Goal: Information Seeking & Learning: Learn about a topic

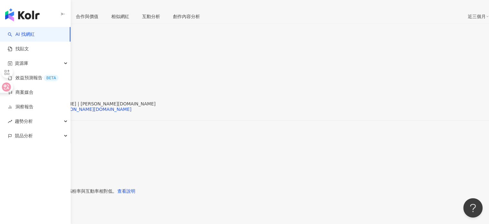
scroll to position [97, 0]
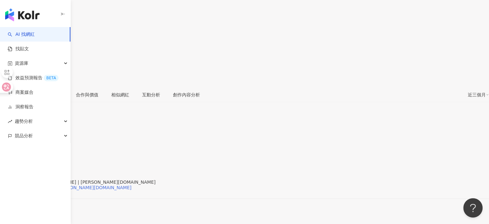
click at [132, 185] on div "https://www.instagram.com/jacob.ltd/" at bounding box center [68, 187] width 125 height 5
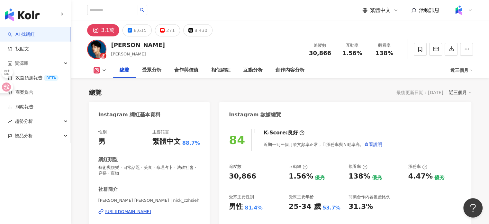
scroll to position [40, 0]
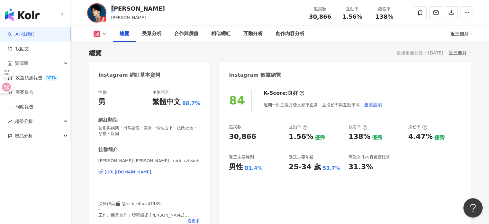
drag, startPoint x: 120, startPoint y: 6, endPoint x: 112, endPoint y: 7, distance: 7.5
click at [112, 7] on div "謝允" at bounding box center [138, 9] width 54 height 8
drag, startPoint x: 126, startPoint y: 13, endPoint x: 113, endPoint y: 5, distance: 15.2
click at [113, 5] on div "謝允 Nick 追蹤數 30,866 互動率 1.56% 觀看率 138%" at bounding box center [280, 12] width 412 height 25
copy div "謝允"
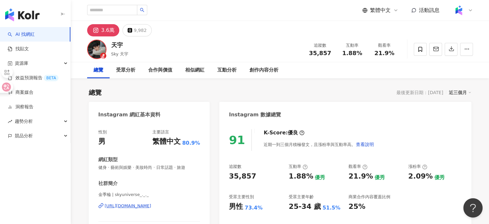
click at [148, 207] on div "https://www.instagram.com/skyuniverse_._._/" at bounding box center [128, 206] width 47 height 6
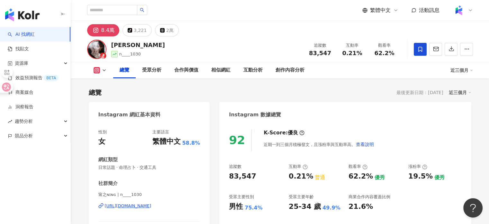
click at [143, 207] on div "https://www.instagram.com/n____1030/" at bounding box center [128, 206] width 47 height 6
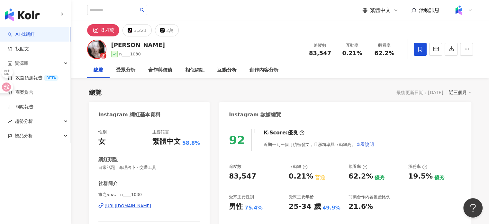
click at [279, 45] on div "甯之 n____1030 追蹤數 83,547 互動率 0.21% 觀看率 62.2%" at bounding box center [280, 48] width 412 height 25
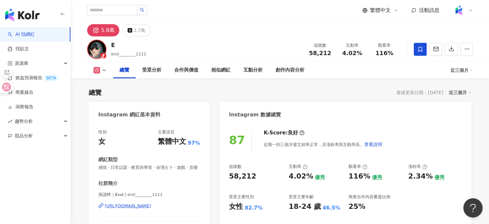
click at [163, 149] on div "性別 女 主要語言 繁體中文 97% 網紅類型 感情 · 日常話題 · 教育與學習 · 命理占卜 · 遊戲 · 音樂 社群簡介 孫譓檸｜𝐄𝐫𝐨𝐥 | erol…" at bounding box center [149, 193] width 102 height 128
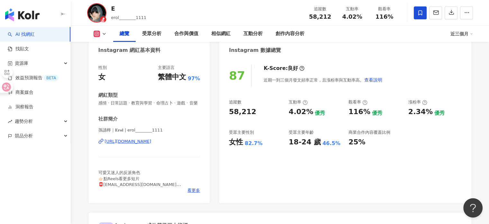
click at [150, 144] on div "[URL][DOMAIN_NAME]" at bounding box center [128, 141] width 47 height 6
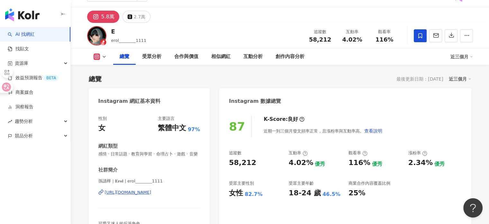
scroll to position [0, 0]
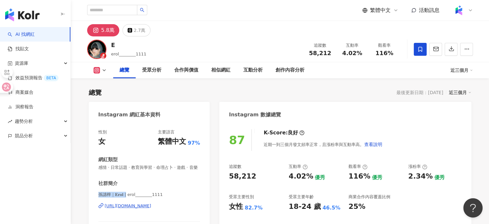
drag, startPoint x: 97, startPoint y: 199, endPoint x: 125, endPoint y: 200, distance: 28.3
click at [125, 200] on div "性別 女 主要語言 繁體中文 97% 網紅類型 感情 · 日常話題 · 教育與學習 · 命理占卜 · 遊戲 · 音樂 社群簡介 孫譓檸｜𝐄𝐫𝐨𝐥 | erol…" at bounding box center [149, 195] width 121 height 144
copy span "孫譓檸｜𝐄𝐫𝐨𝐥 | ero"
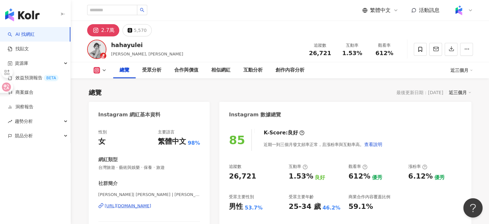
click at [143, 203] on div "https://www.instagram.com/leizi.c/" at bounding box center [128, 206] width 47 height 6
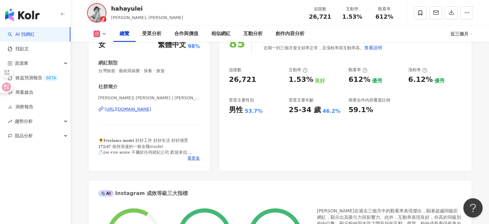
click at [233, 2] on div "hahayulei 陳育蕾, 蕾蕾子 追蹤數 26,721 互動率 1.53% 觀看率 612%" at bounding box center [280, 12] width 412 height 25
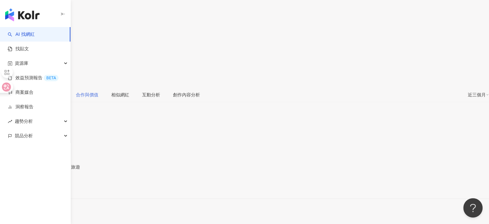
drag, startPoint x: 154, startPoint y: 110, endPoint x: 200, endPoint y: 26, distance: 95.6
click at [57, 185] on div "https://www.instagram.com/rolajf/" at bounding box center [31, 187] width 50 height 5
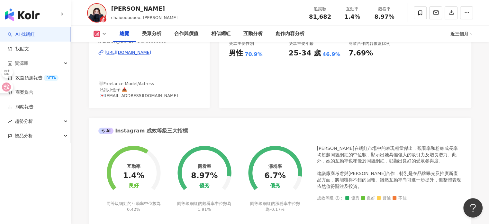
scroll to position [97, 0]
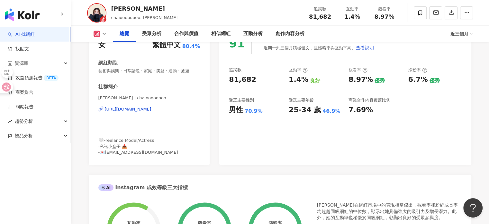
click at [152, 111] on div "https://www.instagram.com/chaioooooooo/" at bounding box center [128, 109] width 47 height 6
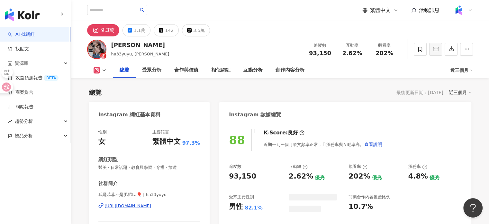
click at [168, 173] on div "性別 女 主要語言 繁體中文 97.3% 網紅類型 醫美 · 日常話題 · 教育與學習 · 穿搭 · 旅遊 社群簡介 我是[PERSON_NAME]不是肥肥L…" at bounding box center [149, 190] width 102 height 123
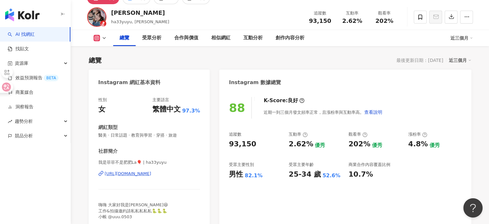
click at [152, 173] on div "https://www.instagram.com/ha33yuyu/" at bounding box center [128, 174] width 47 height 6
drag, startPoint x: 195, startPoint y: 1, endPoint x: 182, endPoint y: 3, distance: 12.4
click at [174, 22] on div "羽菲 ha33yuyu, Faye 菲菲 追蹤數 93,150 互動率 2.62% 觀看率 202%" at bounding box center [280, 16] width 412 height 25
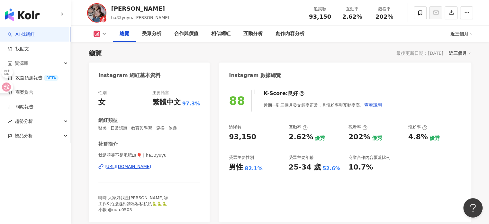
scroll to position [0, 0]
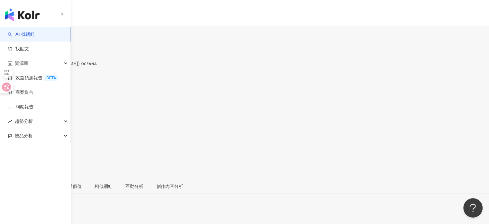
scroll to position [96, 0]
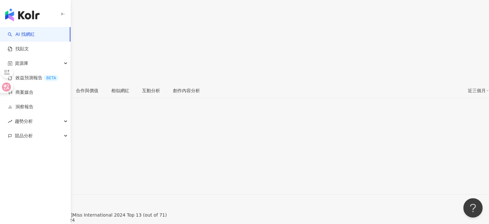
click at [57, 181] on div "https://www.instagram.com/oceanaxh/" at bounding box center [31, 183] width 50 height 5
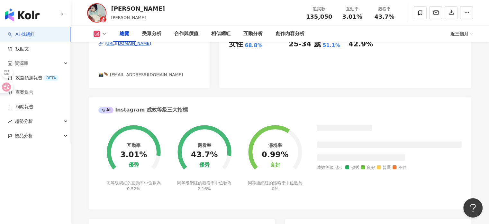
scroll to position [64, 0]
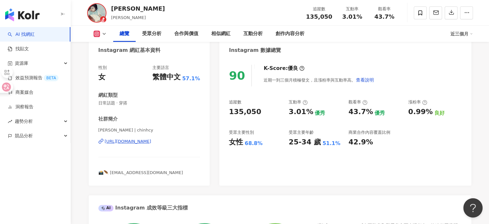
click at [131, 141] on div "https://www.instagram.com/chinhcy/" at bounding box center [128, 141] width 47 height 6
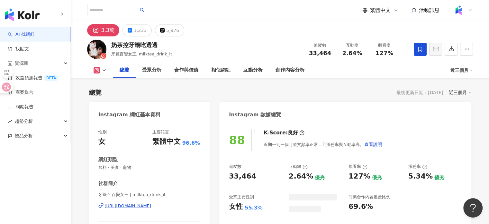
click at [149, 204] on div "[URL][DOMAIN_NAME]" at bounding box center [128, 206] width 47 height 6
click at [110, 10] on input "search" at bounding box center [112, 10] width 50 height 10
type input "**"
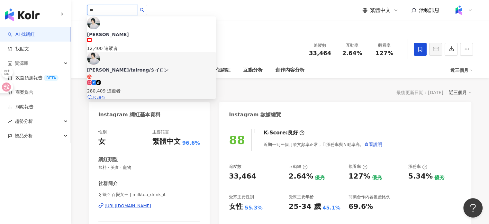
click at [175, 67] on div "[PERSON_NAME]/tairong/タイロン tiktok-icon 280,409 追蹤者" at bounding box center [151, 81] width 129 height 28
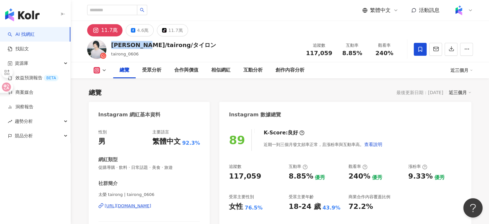
drag, startPoint x: 110, startPoint y: 43, endPoint x: 144, endPoint y: 45, distance: 33.8
click at [144, 45] on div "太榮/tairong/タイロン tairong_0606 追蹤數 117,059 互動率 8.85% 觀看率 240%" at bounding box center [280, 48] width 412 height 25
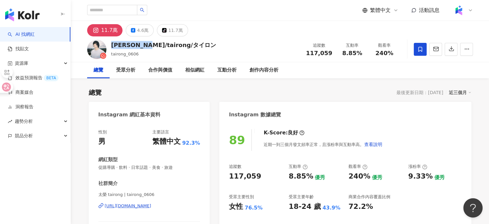
drag, startPoint x: 162, startPoint y: 207, endPoint x: 160, endPoint y: 187, distance: 20.1
click at [152, 207] on div "https://www.instagram.com/tairong_0606/" at bounding box center [128, 206] width 47 height 6
drag, startPoint x: 308, startPoint y: 50, endPoint x: 331, endPoint y: 54, distance: 23.5
click at [331, 54] on div "追蹤數 117,059" at bounding box center [319, 49] width 34 height 14
drag, startPoint x: 342, startPoint y: 53, endPoint x: 362, endPoint y: 54, distance: 20.3
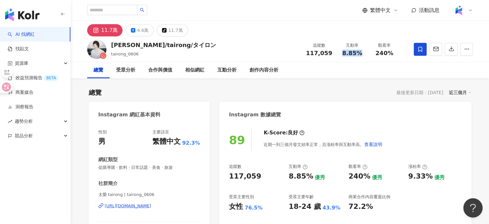
click at [362, 54] on div "8.85%" at bounding box center [352, 53] width 24 height 6
copy span "8.85%"
drag, startPoint x: 379, startPoint y: 52, endPoint x: 394, endPoint y: 52, distance: 15.4
click at [394, 52] on div "240%" at bounding box center [385, 53] width 24 height 6
drag, startPoint x: 377, startPoint y: 52, endPoint x: 394, endPoint y: 55, distance: 17.2
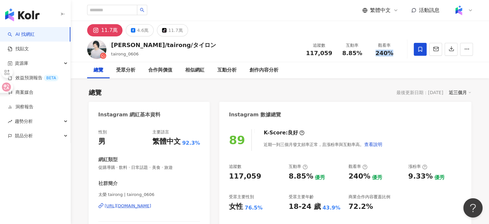
click at [394, 55] on div "240%" at bounding box center [385, 53] width 24 height 6
copy span "240%"
click at [118, 13] on input "search" at bounding box center [112, 10] width 50 height 10
click at [118, 9] on input "search" at bounding box center [112, 10] width 50 height 10
type input "*"
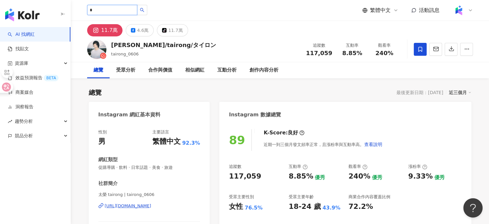
type input "*"
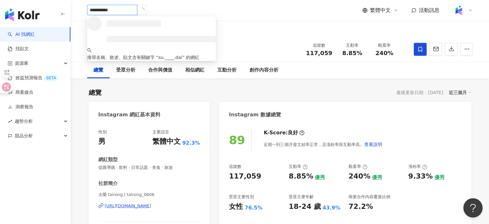
type input "**********"
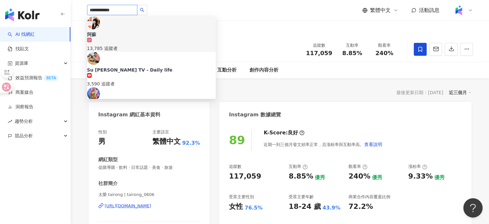
click at [145, 38] on div "13,785 追蹤者" at bounding box center [151, 45] width 129 height 14
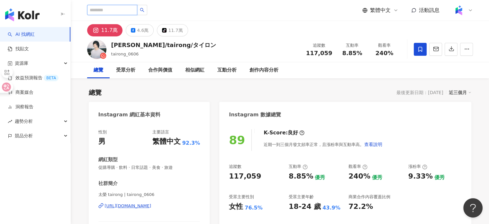
paste input "*********"
type input "*********"
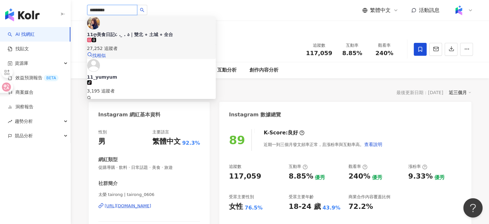
click at [144, 45] on div "27,252 追蹤者" at bounding box center [151, 48] width 129 height 7
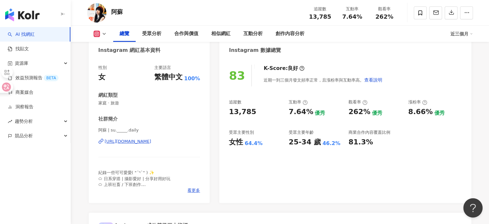
scroll to position [64, 0]
click at [132, 143] on div "[URL][DOMAIN_NAME]" at bounding box center [128, 141] width 47 height 6
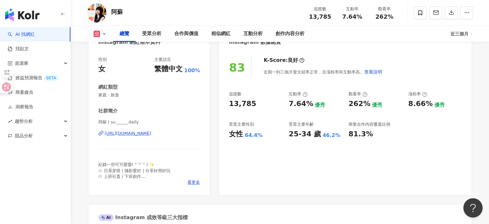
scroll to position [97, 0]
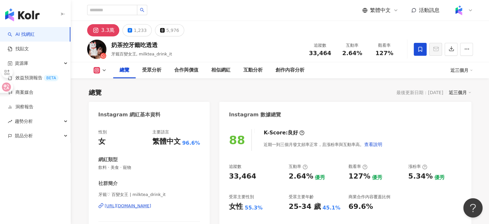
click at [33, 31] on link "AI 找網紅" at bounding box center [21, 34] width 27 height 6
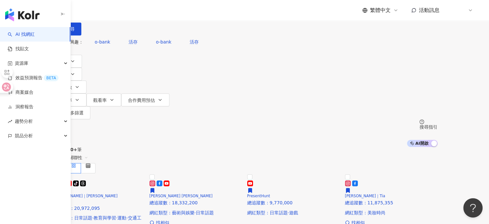
click at [145, 12] on input "search" at bounding box center [119, 6] width 52 height 12
type input "*"
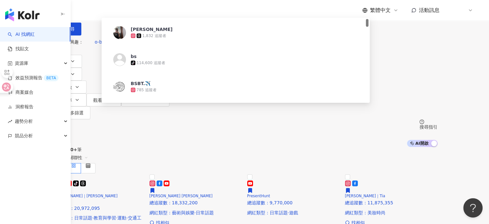
type input "*****"
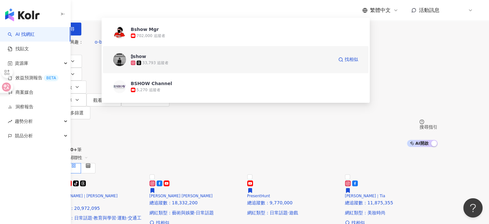
click at [217, 60] on span "₿show" at bounding box center [232, 56] width 203 height 6
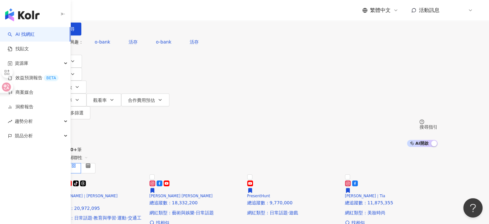
click at [145, 12] on input "search" at bounding box center [119, 6] width 52 height 12
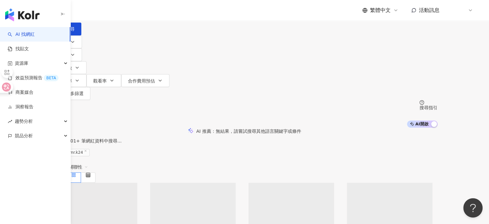
type input "******"
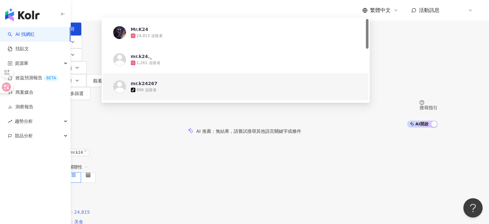
click at [52, 188] on img at bounding box center [52, 188] width 0 height 0
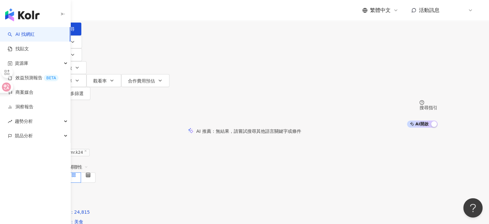
drag, startPoint x: 169, startPoint y: 41, endPoint x: 99, endPoint y: 41, distance: 69.5
click at [99, 35] on div "不分平台 ****** 台灣 搜尋 https://www.instagram.com/mr.k24._ https://www.tiktok.com/@mr…" at bounding box center [245, 17] width 386 height 35
type input "*"
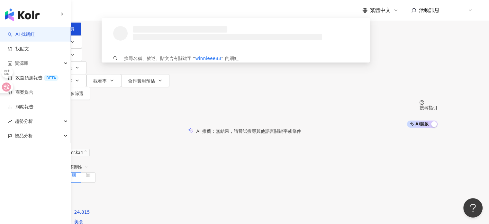
type input "**********"
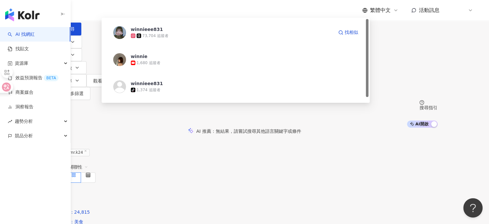
click at [169, 39] on div "73,704 追蹤者" at bounding box center [156, 35] width 26 height 5
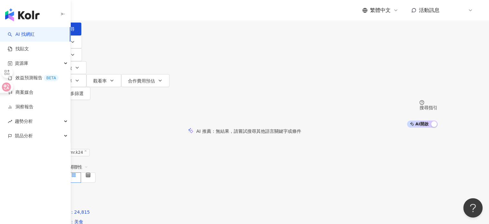
click at [145, 12] on input "search" at bounding box center [119, 6] width 52 height 12
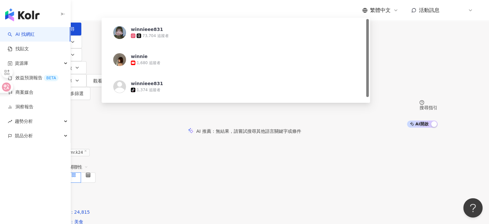
type input "*"
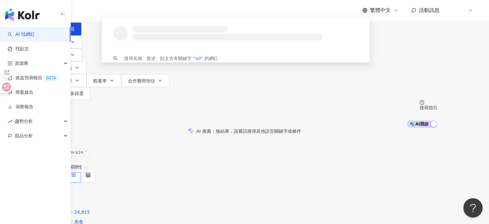
type input "*"
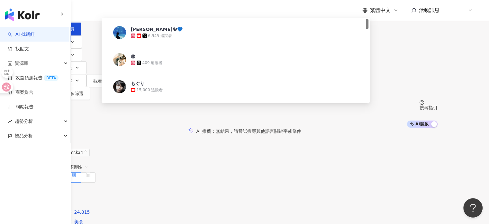
type input "********"
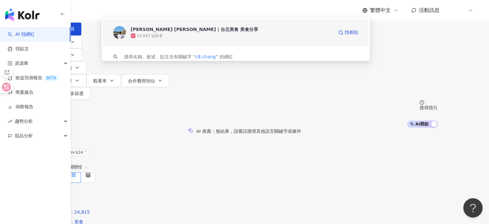
click at [210, 39] on div "24,043 追蹤者" at bounding box center [232, 36] width 203 height 6
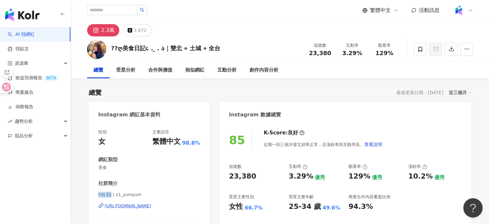
drag, startPoint x: 96, startPoint y: 195, endPoint x: 112, endPoint y: 194, distance: 16.2
click at [112, 194] on div "性別 女 主要語言 繁體中文 98.8% 網紅類型 美食 社群簡介 I’m 11 | 11_yumyum [URL][DOMAIN_NAME] ≡喜歡扛著相機…" at bounding box center [149, 192] width 121 height 139
copy span "I’m 11"
drag, startPoint x: 325, startPoint y: 53, endPoint x: 330, endPoint y: 54, distance: 4.3
click at [330, 54] on div "23,380" at bounding box center [320, 53] width 24 height 6
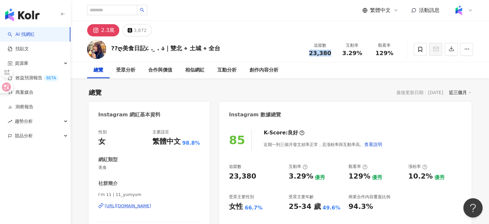
copy span "23,380"
drag, startPoint x: 349, startPoint y: 52, endPoint x: 362, endPoint y: 55, distance: 12.5
click at [362, 55] on div "3.29%" at bounding box center [352, 53] width 24 height 6
copy span "3.29%"
drag, startPoint x: 377, startPoint y: 56, endPoint x: 393, endPoint y: 55, distance: 15.1
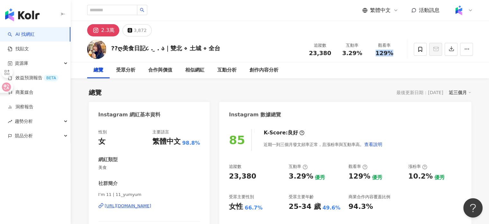
click at [393, 55] on div "129%" at bounding box center [385, 53] width 24 height 6
copy span "129%"
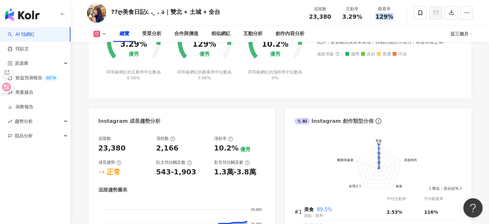
scroll to position [290, 0]
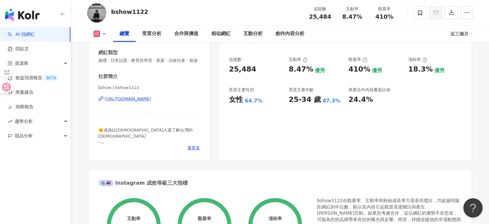
scroll to position [64, 0]
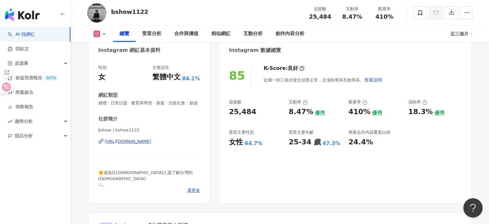
click at [152, 144] on div "[URL][DOMAIN_NAME]" at bounding box center [128, 141] width 47 height 6
drag, startPoint x: 98, startPoint y: 135, endPoint x: 111, endPoint y: 135, distance: 12.2
click at [111, 133] on span "₿show | bshow1122" at bounding box center [149, 130] width 102 height 6
copy span "₿show"
click at [330, 16] on div "追蹤數 25,484" at bounding box center [320, 13] width 32 height 14
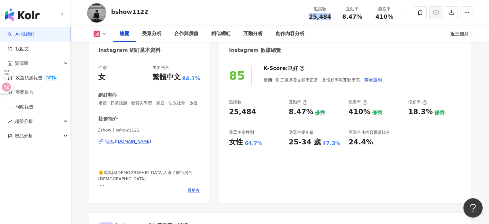
copy span "25,484"
drag, startPoint x: 340, startPoint y: 15, endPoint x: 360, endPoint y: 18, distance: 20.8
click at [360, 18] on div "互動率 8.47%" at bounding box center [353, 13] width 32 height 14
copy span "8.47%"
drag, startPoint x: 376, startPoint y: 17, endPoint x: 398, endPoint y: 19, distance: 22.6
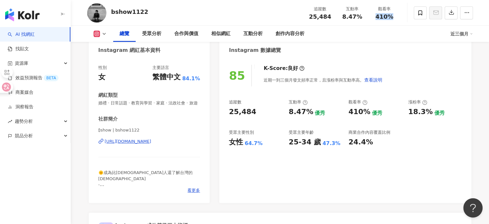
click at [398, 19] on div "觀看率 410%" at bounding box center [385, 13] width 32 height 14
copy span "410%"
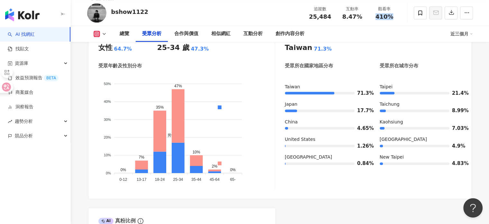
scroll to position [483, 0]
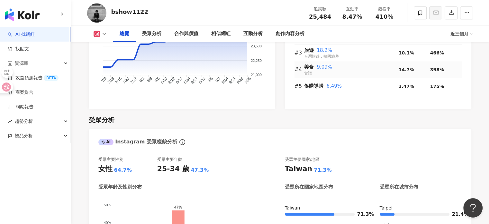
click at [312, 70] on span "美食" at bounding box center [309, 67] width 10 height 6
click at [305, 70] on span "美食" at bounding box center [309, 67] width 10 height 6
click at [311, 70] on span "美食" at bounding box center [309, 67] width 10 height 6
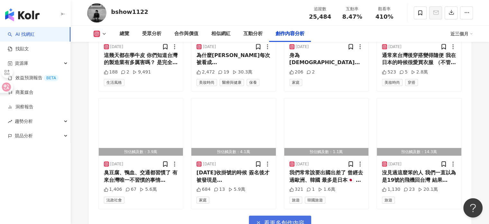
scroll to position [2285, 0]
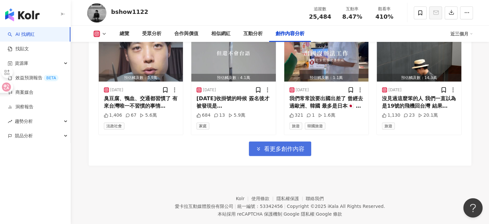
click at [277, 156] on button "看更多創作內容" at bounding box center [280, 148] width 62 height 14
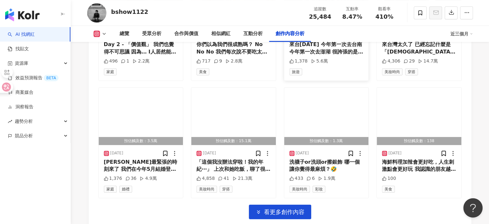
scroll to position [2574, 0]
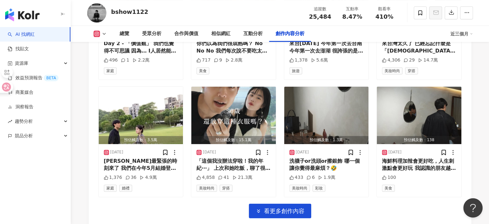
click at [288, 214] on span "看更多創作內容" at bounding box center [284, 210] width 41 height 7
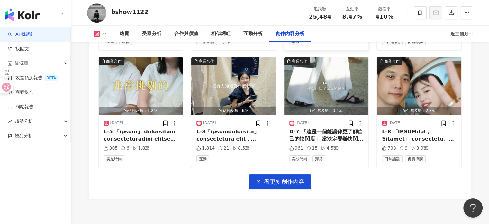
scroll to position [2993, 0]
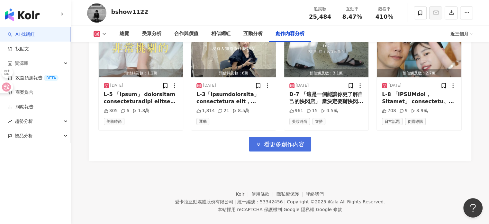
click at [291, 148] on span "看更多創作內容" at bounding box center [284, 144] width 41 height 7
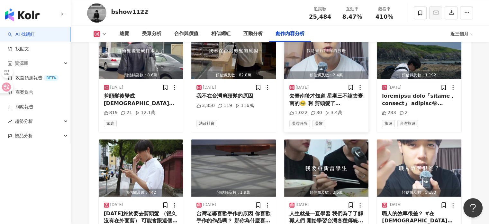
scroll to position [3282, 0]
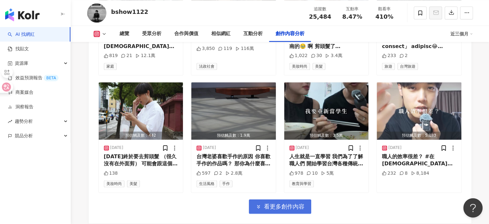
click at [283, 209] on button "看更多創作內容" at bounding box center [280, 206] width 62 height 14
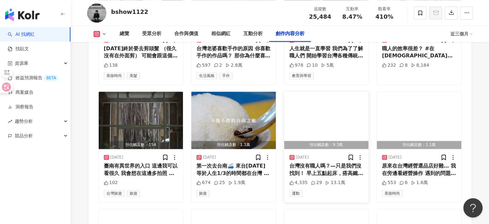
scroll to position [3411, 0]
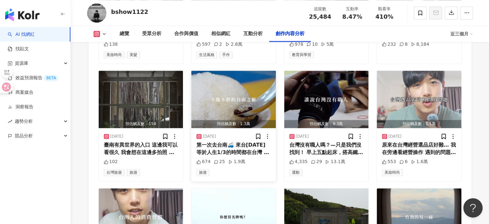
click at [266, 116] on img "button" at bounding box center [233, 98] width 85 height 57
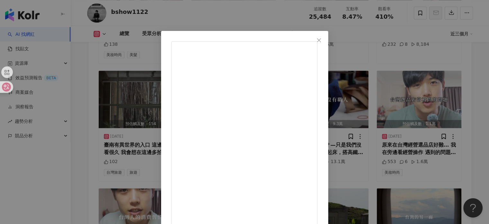
scroll to position [33, 0]
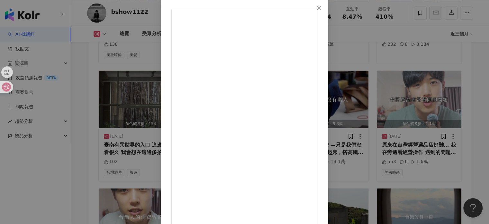
click at [402, 88] on div "₿show 2025/8/6 第一次去台南🚄 來台12年 等於人生1/3的時間都在台灣 終於去台南玩了 很多人說 「沒來過台南，那你還沒來到台灣」 台南高鐵站…" at bounding box center [244, 112] width 489 height 224
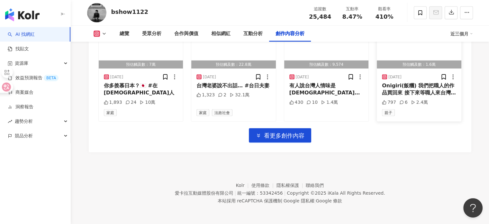
scroll to position [3712, 0]
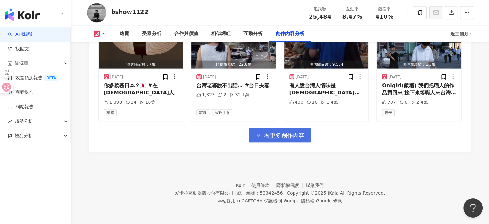
click at [283, 141] on button "看更多創作內容" at bounding box center [280, 135] width 62 height 14
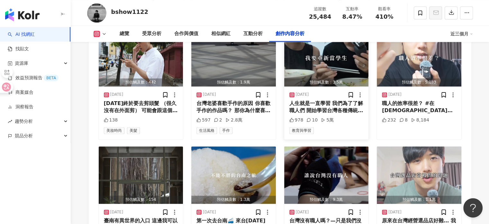
scroll to position [3323, 0]
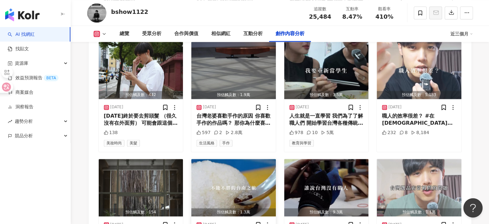
click at [248, 189] on img "button" at bounding box center [233, 187] width 85 height 57
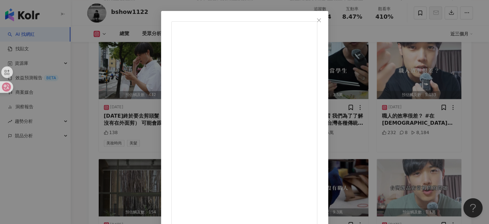
scroll to position [64, 0]
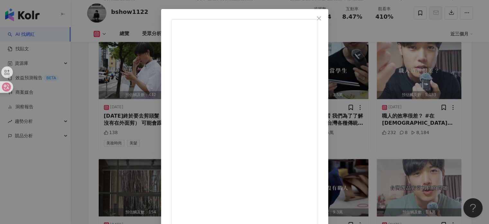
scroll to position [0, 0]
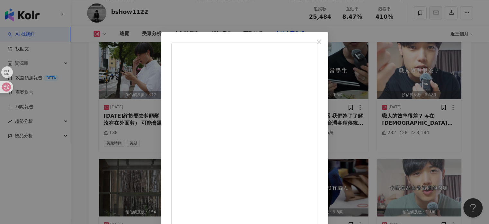
click at [433, 85] on div "₿show 2025/8/6 第一次去台南🚄 來台12年 等於人生1/3的時間都在台灣 終於去台南玩了 很多人說 「沒來過台南，那你還沒來到台灣」 台南高鐵站…" at bounding box center [244, 112] width 489 height 224
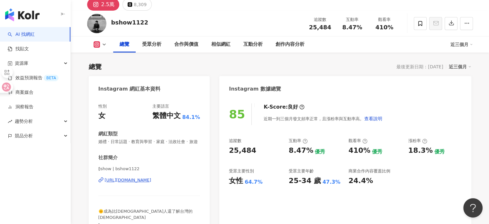
scroll to position [64, 0]
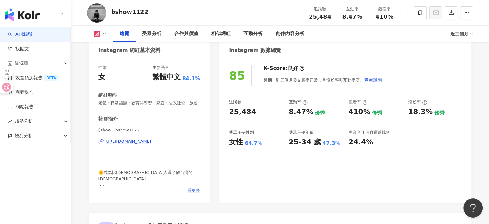
click at [189, 193] on span "看更多" at bounding box center [194, 190] width 13 height 6
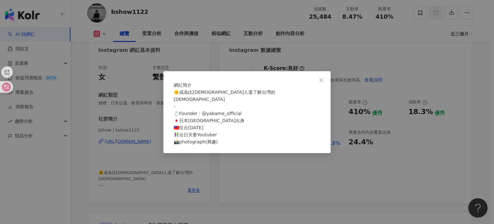
click at [177, 184] on div "網紅簡介 🌞成為比台灣人還了解台灣的日本人 - 💍Founder : @yabame_official 🇯🇵日本三重縣出身 🇹🇼住台13年 👫台日夫妻Yout…" at bounding box center [247, 112] width 494 height 224
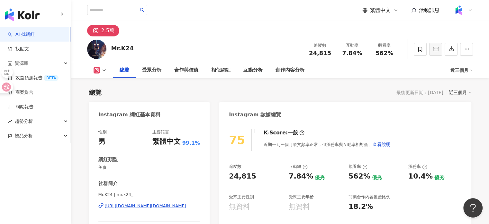
click at [156, 208] on div "[URL][DOMAIN_NAME][DOMAIN_NAME]" at bounding box center [145, 206] width 81 height 6
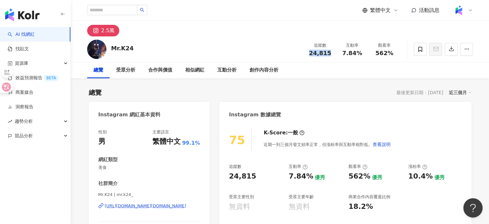
drag, startPoint x: 310, startPoint y: 54, endPoint x: 332, endPoint y: 53, distance: 21.9
click at [332, 53] on div "24,815" at bounding box center [320, 53] width 24 height 6
drag, startPoint x: 340, startPoint y: 51, endPoint x: 363, endPoint y: 52, distance: 22.3
click at [363, 52] on div "7.84%" at bounding box center [352, 53] width 24 height 6
copy span "7.84%"
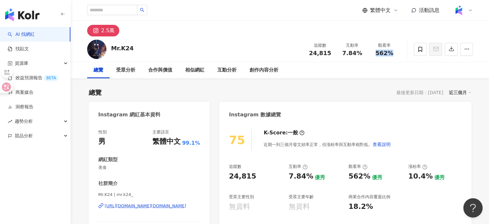
drag, startPoint x: 377, startPoint y: 56, endPoint x: 400, endPoint y: 61, distance: 23.5
click at [400, 61] on div "Mr.K24 追蹤數 24,815 互動率 7.84% 觀看率 562%" at bounding box center [280, 48] width 412 height 25
copy span "562%"
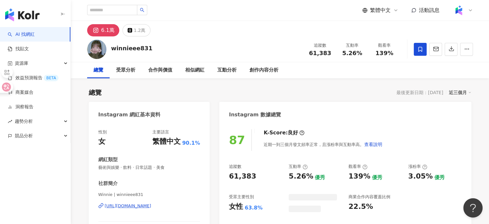
click at [112, 197] on div "性別 女 主要語言 繁體中文 90.1% 網紅類型 藝術與娛樂 · 飲料 · 日常話題 · 美食 社群簡介 Winnie | winnieee831 http…" at bounding box center [149, 192] width 121 height 139
drag, startPoint x: 136, startPoint y: 205, endPoint x: 162, endPoint y: 2, distance: 205.3
click at [136, 205] on div "https://www.instagram.com/winnieee831/" at bounding box center [128, 206] width 47 height 6
drag, startPoint x: 311, startPoint y: 53, endPoint x: 330, endPoint y: 53, distance: 19.6
click at [330, 53] on div "61,383" at bounding box center [320, 53] width 24 height 6
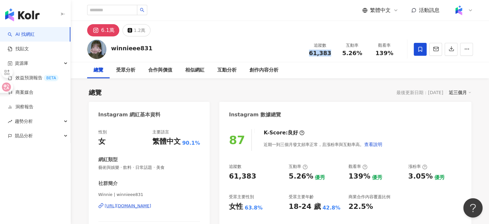
copy span "61,383"
drag, startPoint x: 340, startPoint y: 51, endPoint x: 365, endPoint y: 53, distance: 24.2
click at [365, 53] on div "互動率 5.26%" at bounding box center [353, 49] width 32 height 14
copy span "5.26%"
drag, startPoint x: 376, startPoint y: 51, endPoint x: 407, endPoint y: 54, distance: 30.7
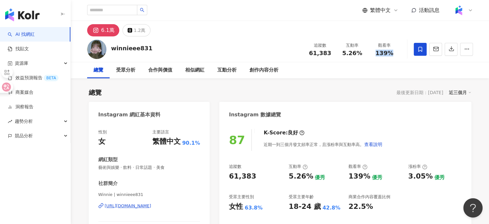
click at [407, 54] on div "winnieee831 追蹤數 61,383 互動率 5.26% 觀看率 139%" at bounding box center [280, 48] width 412 height 25
copy span "139%"
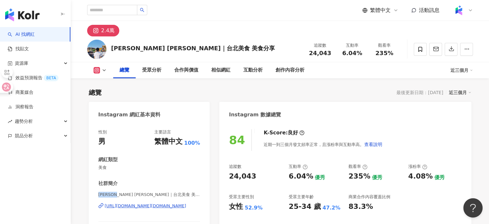
drag, startPoint x: 97, startPoint y: 194, endPoint x: 118, endPoint y: 198, distance: 21.8
click at [118, 198] on div "性別 男 主要語言 繁體中文 100% 網紅類型 美食 社群簡介 [PERSON_NAME] [PERSON_NAME]｜台北美食 美食分享 | c8.[PE…" at bounding box center [149, 192] width 121 height 139
copy span "[PERSON_NAME] [PERSON_NAME]"
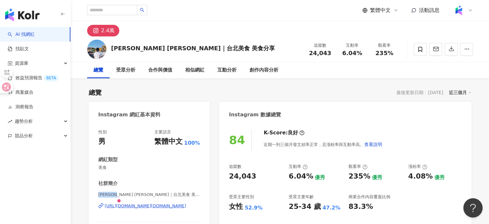
click at [155, 169] on span "美食" at bounding box center [149, 167] width 102 height 6
click at [166, 204] on div "[URL][DOMAIN_NAME][DOMAIN_NAME]" at bounding box center [145, 206] width 81 height 6
click at [147, 205] on div "[URL][DOMAIN_NAME][DOMAIN_NAME]" at bounding box center [145, 206] width 81 height 6
drag, startPoint x: 309, startPoint y: 51, endPoint x: 330, endPoint y: 52, distance: 20.6
click at [330, 52] on div "24,043" at bounding box center [320, 53] width 24 height 6
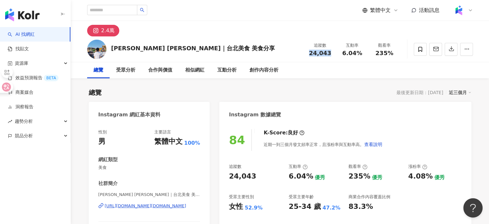
copy span "24,043"
drag, startPoint x: 341, startPoint y: 47, endPoint x: 364, endPoint y: 55, distance: 24.3
click at [364, 55] on div "互動率 6.04%" at bounding box center [353, 49] width 32 height 14
click at [364, 55] on div "6.04%" at bounding box center [352, 53] width 24 height 6
drag, startPoint x: 363, startPoint y: 55, endPoint x: 343, endPoint y: 54, distance: 20.3
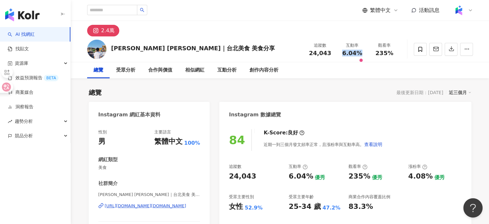
click at [343, 54] on div "6.04%" at bounding box center [352, 53] width 24 height 6
copy span "6.04%"
drag, startPoint x: 376, startPoint y: 50, endPoint x: 396, endPoint y: 55, distance: 21.2
click at [396, 55] on div "235%" at bounding box center [385, 53] width 24 height 6
copy span "235%"
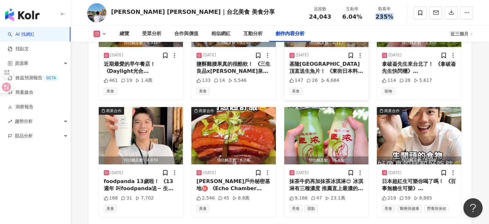
scroll to position [2253, 0]
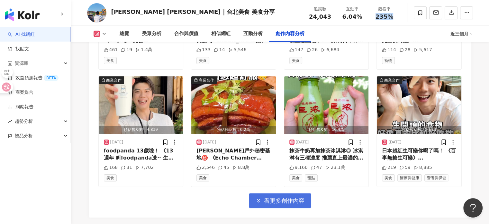
click at [286, 197] on span "看更多創作內容" at bounding box center [284, 200] width 41 height 7
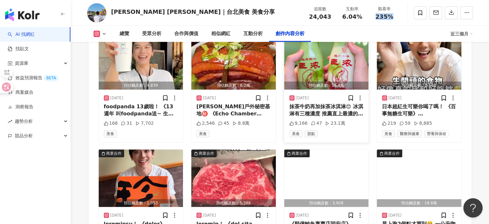
scroll to position [2317, 0]
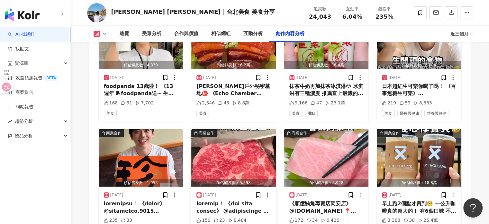
click at [234, 186] on div "[DATE] 159 23 8,484 美食" at bounding box center [233, 212] width 85 height 53
click at [236, 144] on img "button" at bounding box center [233, 157] width 85 height 57
click at [236, 149] on div at bounding box center [247, 155] width 141 height 12
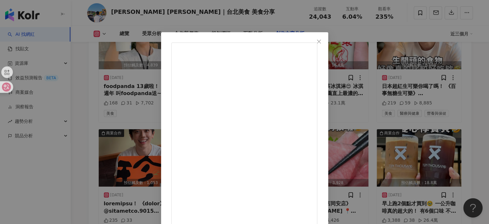
scroll to position [32, 0]
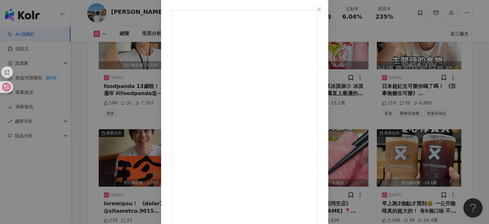
click at [421, 40] on div "[PERSON_NAME] [PERSON_NAME]｜台北美食 美食分享 [DATE] 159 23 8,484 查看原始貼文" at bounding box center [244, 112] width 489 height 224
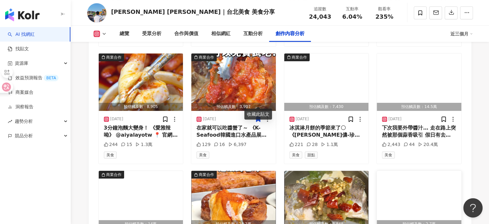
scroll to position [2607, 0]
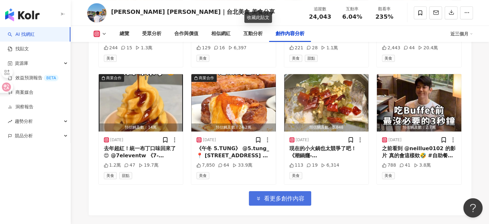
click at [284, 195] on span "看更多創作內容" at bounding box center [284, 198] width 41 height 7
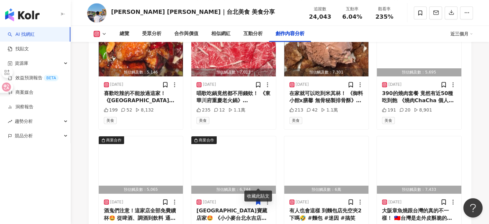
scroll to position [3002, 0]
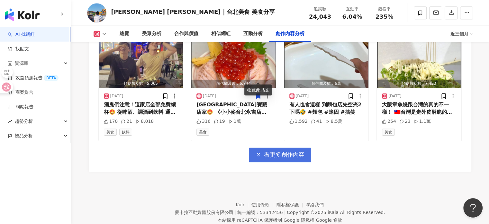
click at [308, 147] on button "看更多創作內容" at bounding box center [280, 154] width 62 height 14
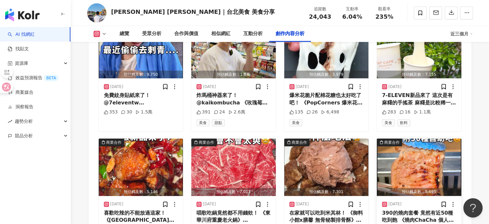
scroll to position [2616, 0]
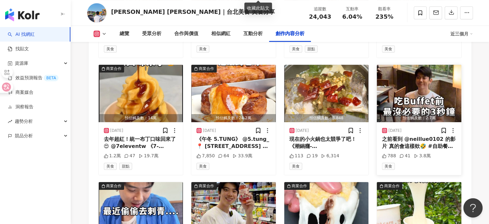
click at [421, 127] on div "[DATE]" at bounding box center [419, 130] width 74 height 6
click at [431, 127] on div "[DATE]" at bounding box center [419, 130] width 74 height 6
click at [420, 95] on img "button" at bounding box center [419, 93] width 85 height 57
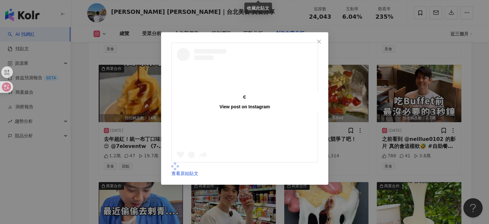
click at [421, 131] on div "View post on Instagram 查看原始貼文" at bounding box center [244, 112] width 489 height 224
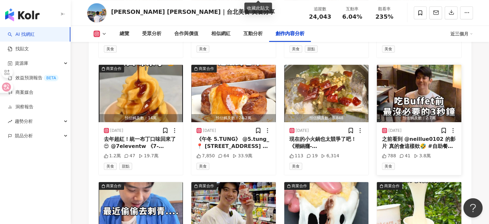
click at [424, 127] on div "[DATE]" at bounding box center [419, 130] width 74 height 6
click at [418, 127] on div "[DATE]" at bounding box center [419, 130] width 74 height 6
click at [413, 127] on div "[DATE]" at bounding box center [419, 130] width 74 height 6
click at [429, 78] on img "button" at bounding box center [419, 93] width 85 height 57
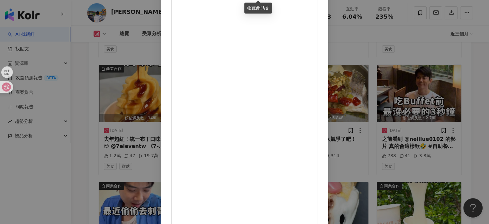
scroll to position [0, 0]
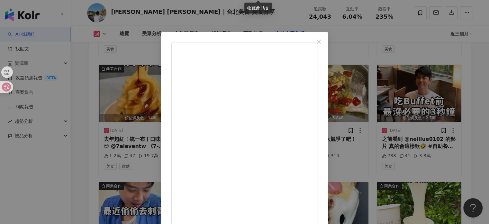
click at [423, 97] on div "[PERSON_NAME] [PERSON_NAME]｜台北美食 美食分享 [DATE] 之前看到 @neillue0102 的影片 真的會這樣欸🤣 #自助餐…" at bounding box center [244, 112] width 489 height 224
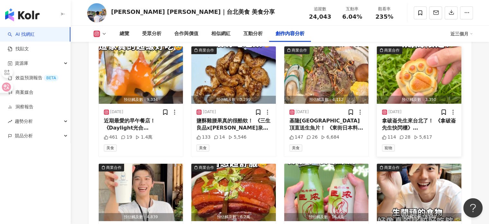
click at [428, 144] on div "寵物" at bounding box center [419, 147] width 74 height 7
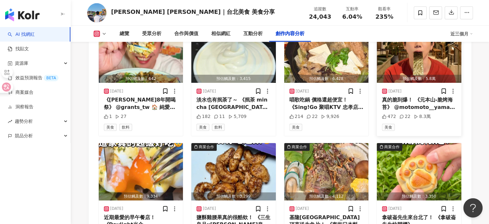
click at [431, 124] on div "美食" at bounding box center [419, 127] width 74 height 7
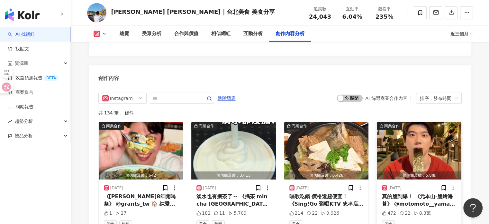
click at [442, 210] on div "472 22 8.3萬" at bounding box center [419, 213] width 74 height 6
click at [422, 184] on div "[DATE]" at bounding box center [419, 187] width 74 height 6
click at [423, 184] on div "[DATE]" at bounding box center [419, 187] width 74 height 6
click at [427, 179] on div "[DATE] 真的脆到爆！ 《元本山-脆烤海苔》 @motomoto__yama 📍全聯/家樂福/大全聯/愛買/電商販售 真的想不到現在連海苔都那麼厲害🤩 為…" at bounding box center [419, 205] width 85 height 53
click at [446, 220] on div "美食" at bounding box center [419, 223] width 74 height 7
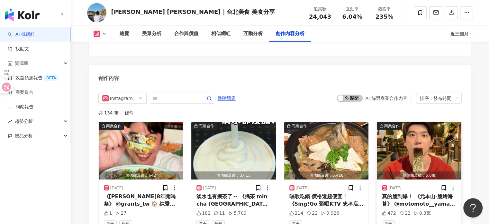
click at [446, 220] on div "美食" at bounding box center [419, 223] width 74 height 7
click at [425, 184] on div "[DATE]" at bounding box center [419, 187] width 74 height 6
click at [446, 220] on div "美食" at bounding box center [419, 223] width 74 height 7
click at [443, 185] on icon at bounding box center [444, 187] width 4 height 5
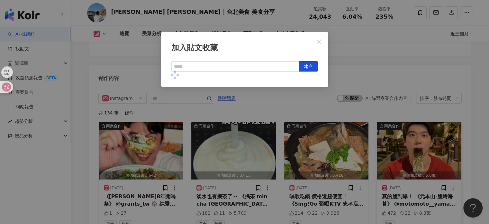
click at [417, 173] on div "加入貼文收藏 建立" at bounding box center [244, 112] width 489 height 224
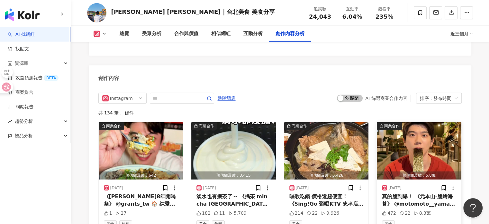
click at [418, 193] on div "真的脆到爆！ 《元本山-脆烤海苔》 @motomoto__yama 📍全聯/家樂福/大全聯/愛買/電商販售 真的想不到現在連海苔都那麼厲害🤩 為了追求極致脆感…" at bounding box center [419, 200] width 74 height 14
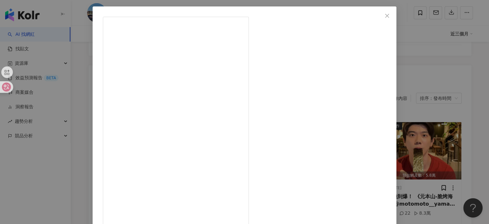
scroll to position [66, 0]
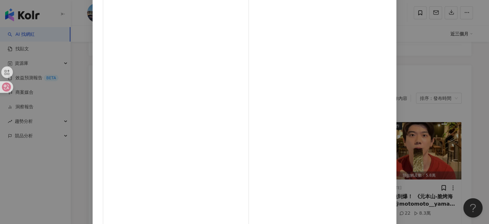
drag, startPoint x: 435, startPoint y: 117, endPoint x: 414, endPoint y: 117, distance: 20.6
click at [435, 115] on div "[PERSON_NAME] [PERSON_NAME]｜台北美食 美食分享 [DATE] 真的脆到爆！ 《元本山-脆烤海苔》 @motomoto__yama …" at bounding box center [244, 112] width 489 height 224
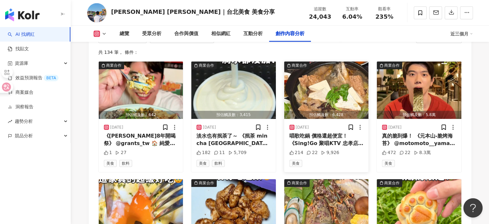
scroll to position [2037, 0]
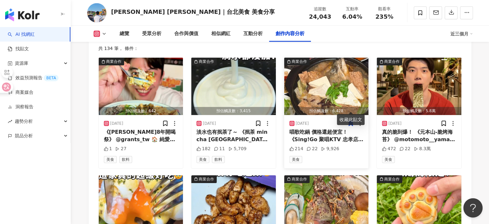
click at [351, 121] on icon at bounding box center [351, 123] width 4 height 5
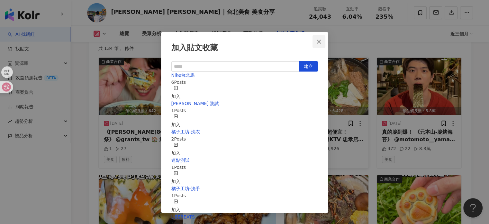
click at [317, 44] on button "Close" at bounding box center [319, 41] width 13 height 13
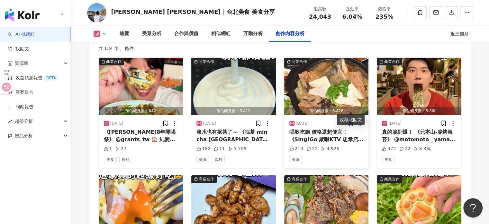
click at [362, 156] on div "美食" at bounding box center [327, 159] width 74 height 7
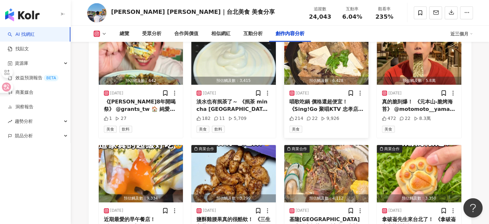
scroll to position [2101, 0]
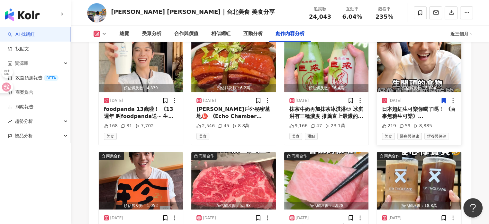
scroll to position [2262, 0]
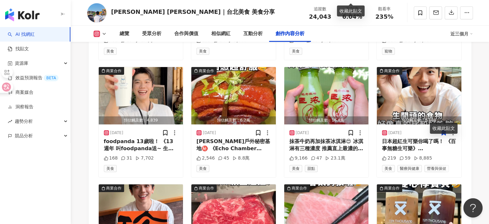
click at [392, 35] on div "總覽 受眾分析 合作與價值 相似網紅 互動分析 創作內容分析" at bounding box center [282, 34] width 338 height 16
click at [367, 8] on div "互動率 6.04%" at bounding box center [353, 13] width 32 height 14
drag, startPoint x: 397, startPoint y: 39, endPoint x: 413, endPoint y: 37, distance: 16.6
click at [413, 37] on div "總覽 受眾分析 合作與價值 相似網紅 互動分析 創作內容分析" at bounding box center [282, 34] width 338 height 16
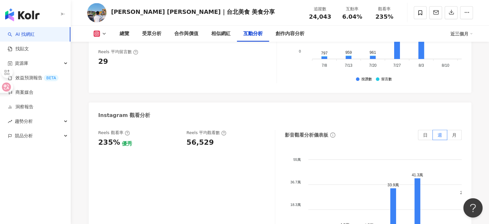
scroll to position [1329, 0]
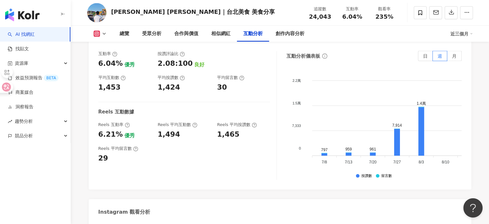
drag, startPoint x: 255, startPoint y: 149, endPoint x: 240, endPoint y: 166, distance: 22.4
click at [255, 149] on div "互動率 6.04% 優秀 按讚評論比 2.08:100 良好 平均互動數 1,453 平均按讚數 1,424 平均留言數 30 Reels 互動數據 Reel…" at bounding box center [187, 115] width 179 height 129
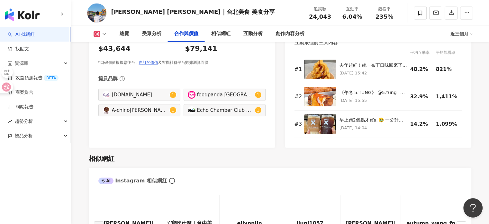
scroll to position [749, 0]
